Goal: Transaction & Acquisition: Purchase product/service

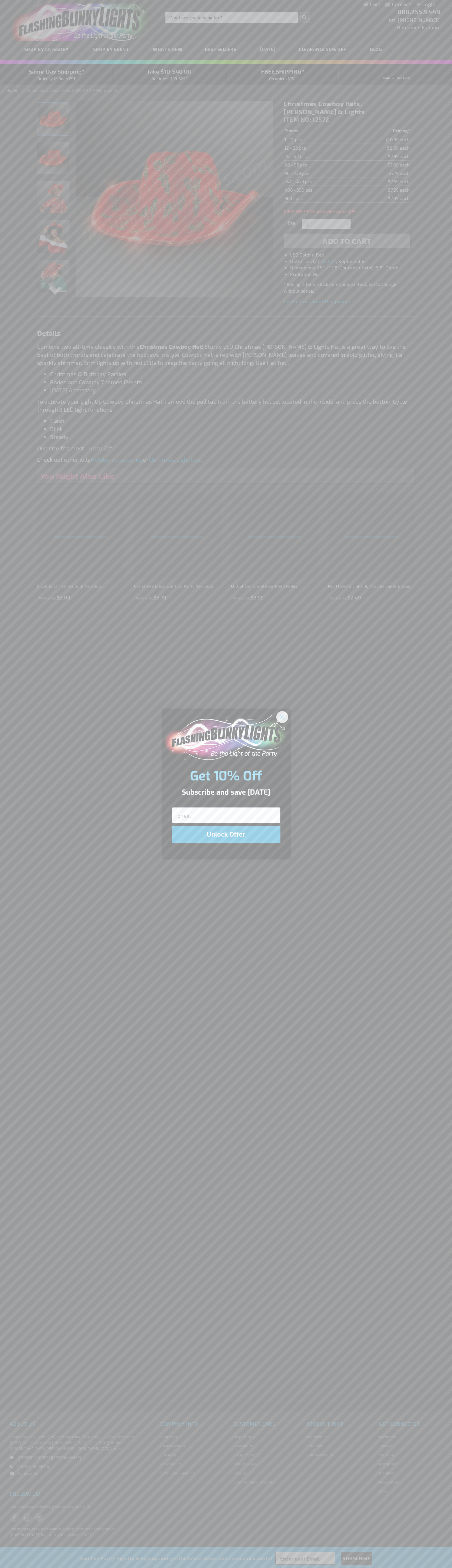
click at [282, 716] on icon "Close dialog" at bounding box center [281, 716] width 4 height 4
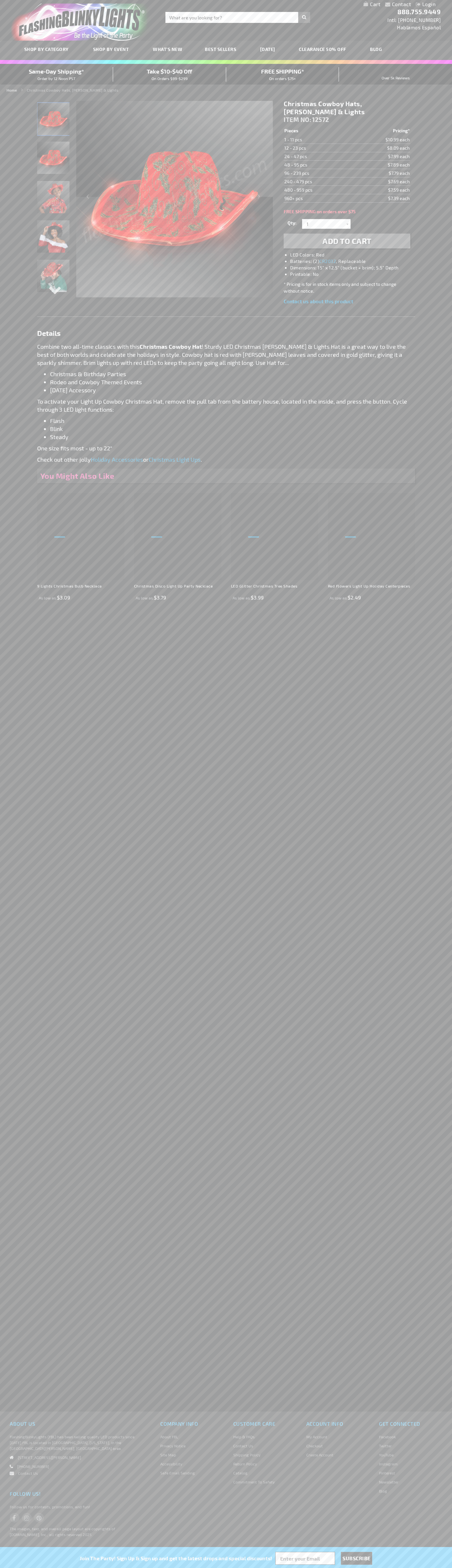
click at [353, 251] on li "LED Colors: Red" at bounding box center [353, 254] width 126 height 7
click at [347, 236] on span "Add to Cart" at bounding box center [347, 240] width 49 height 9
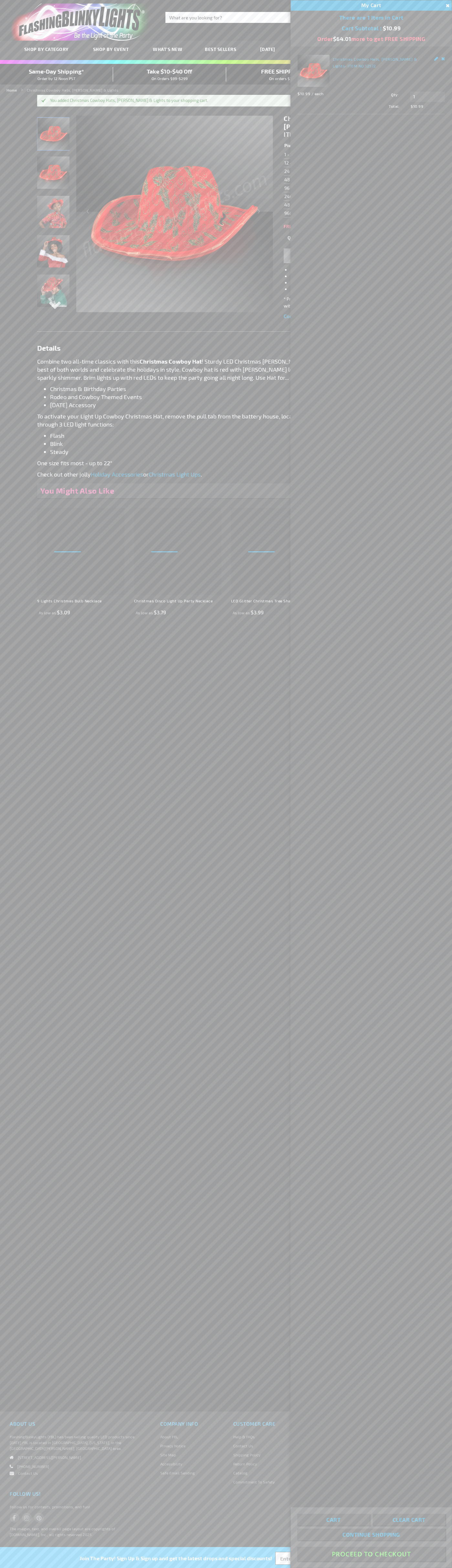
click at [371, 1554] on button "Proceed To Checkout" at bounding box center [371, 1554] width 148 height 15
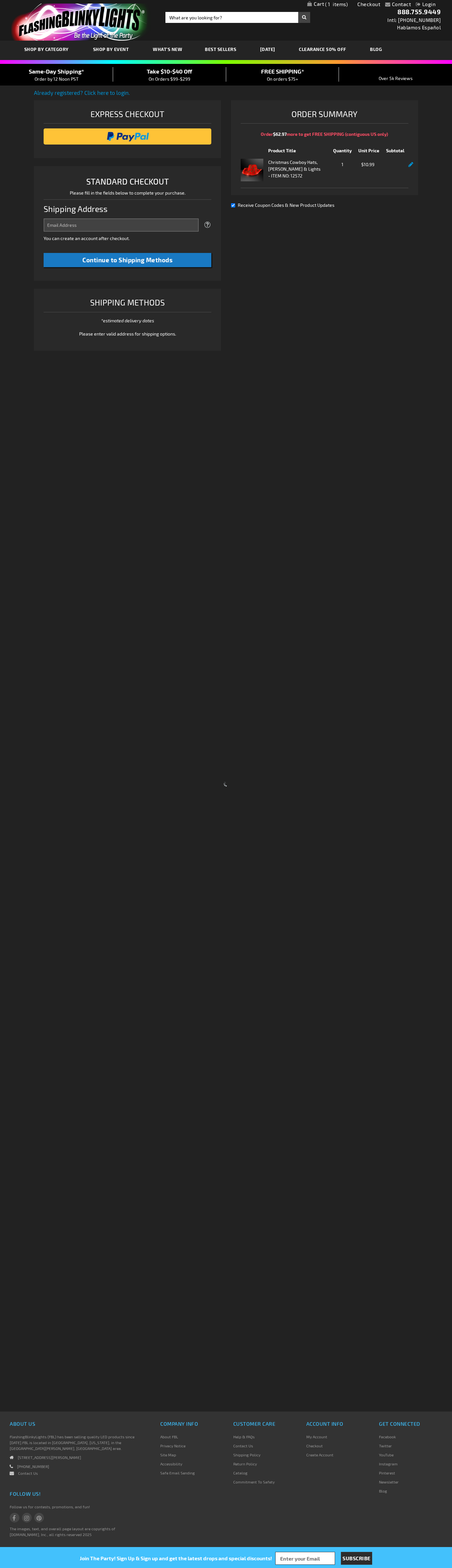
select select "US"
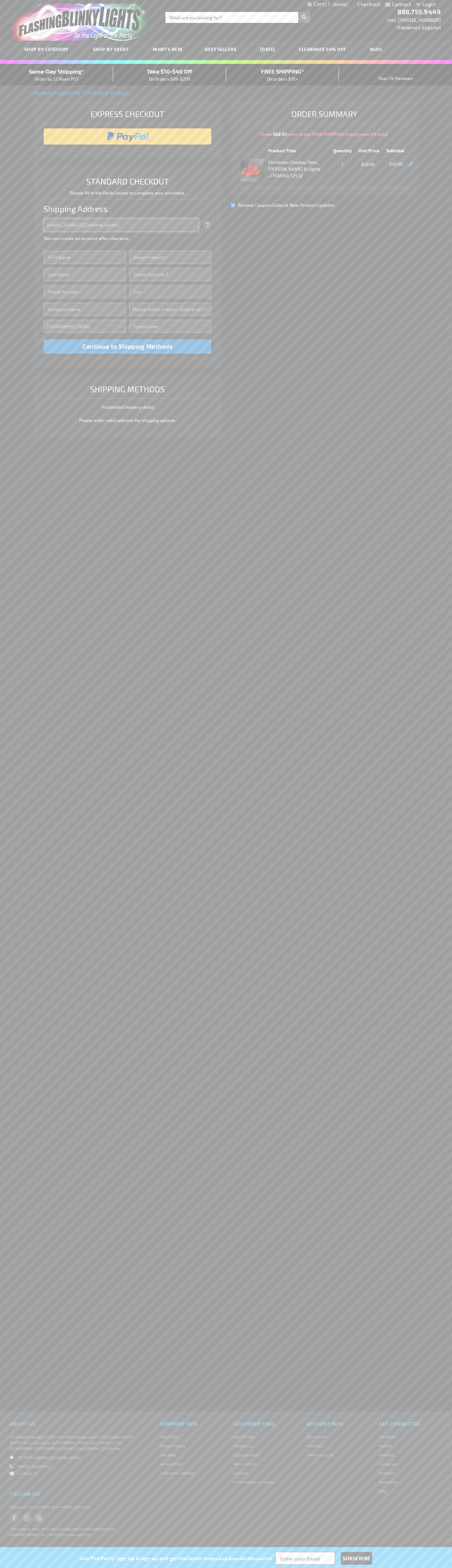
type input "johnsmith005@storebotmail.joonix.net"
type input "John"
type input "4021 Vernon Avenue"
type input "First floor"
type input "st. louis park"
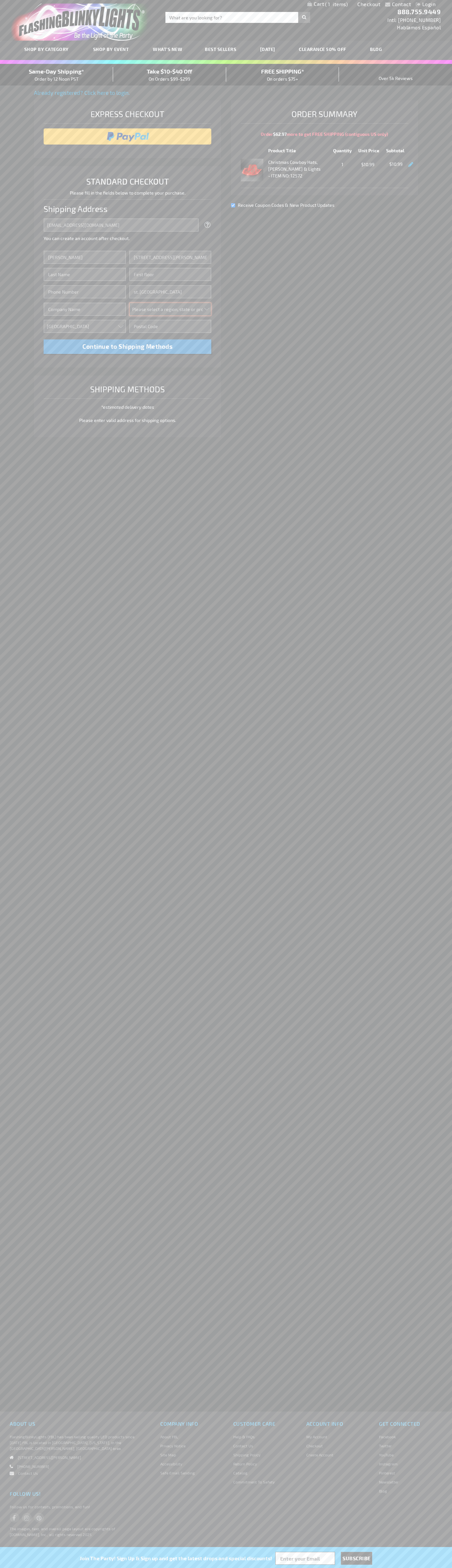
select select "34"
type input "55416"
type input "Smith"
type input "6502530000"
type input "John Smith"
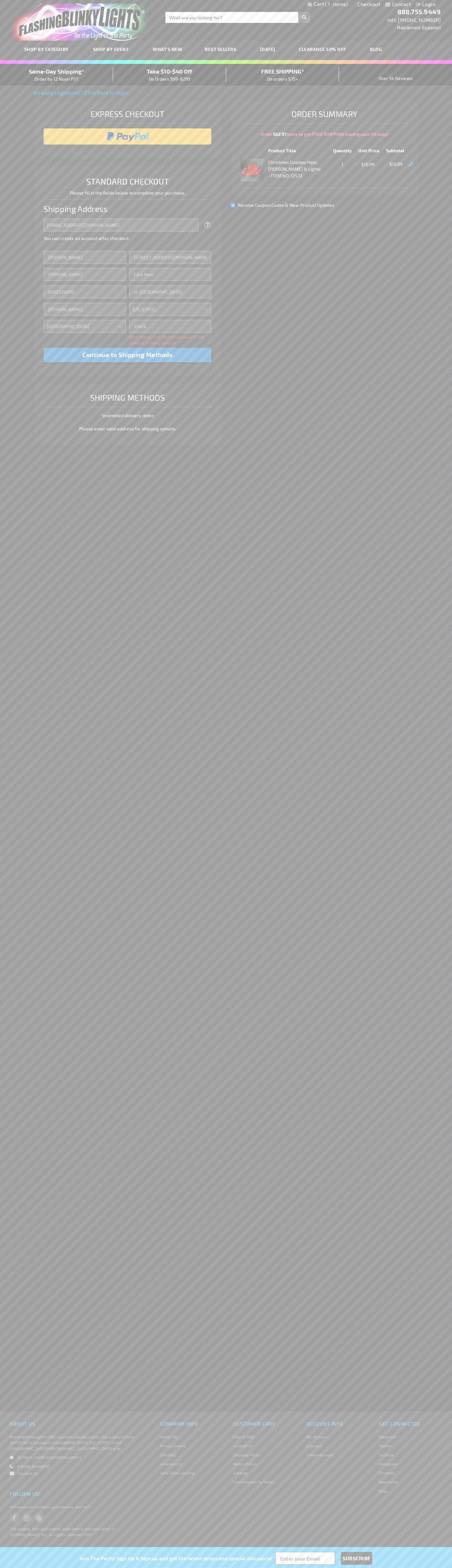
click at [57, 75] on div "Same-Day Shipping* Order by 12 Noon PST" at bounding box center [57, 74] width 113 height 15
click at [127, 136] on input "image" at bounding box center [127, 136] width 161 height 13
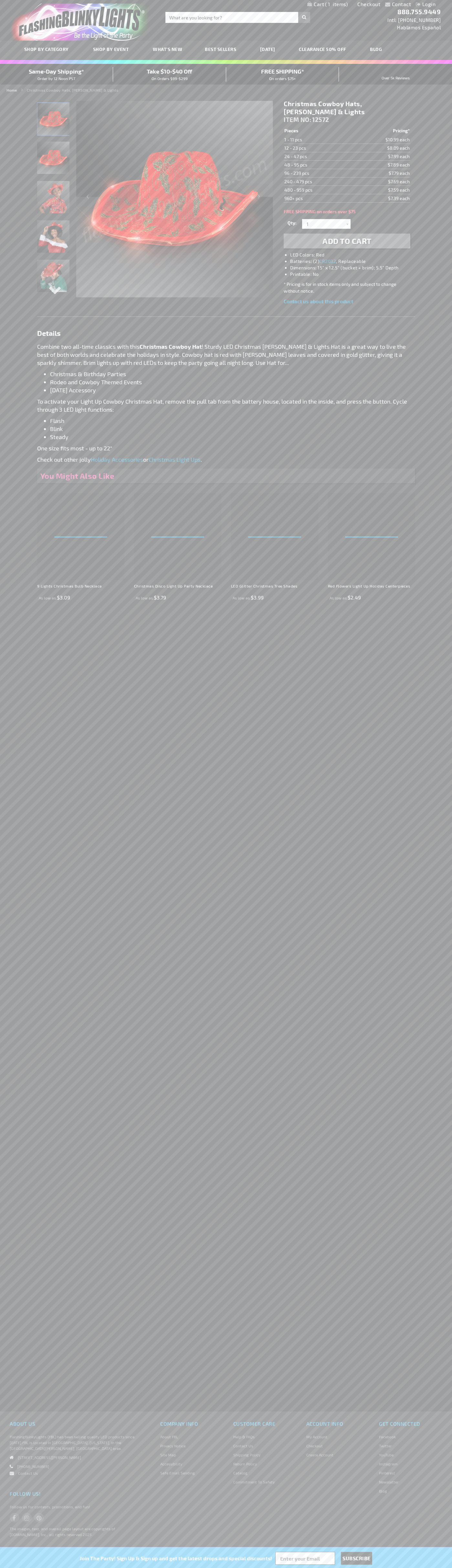
click at [327, 4] on span "1" at bounding box center [336, 4] width 23 height 6
